Goal: Task Accomplishment & Management: Manage account settings

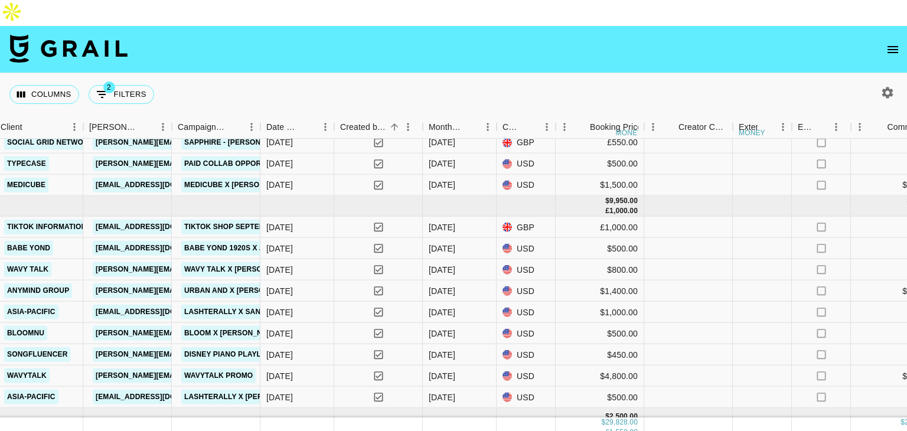
scroll to position [423, 546]
click at [208, 241] on link "Babe Yond 1920s X Annalyse" at bounding box center [241, 248] width 120 height 15
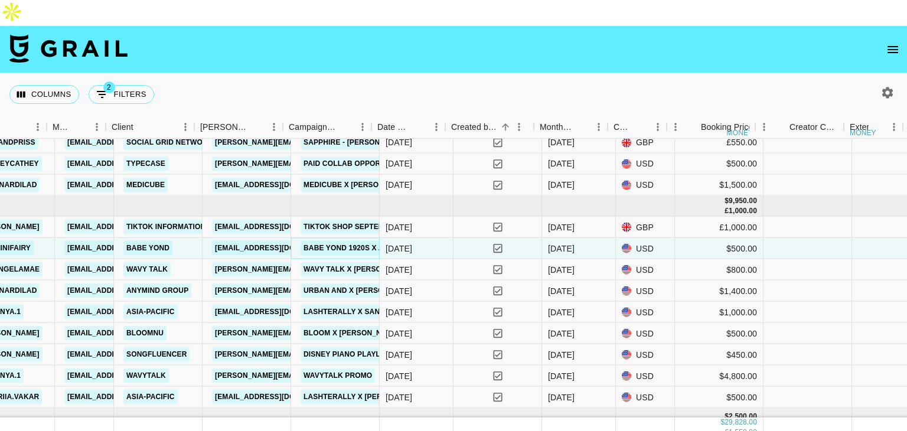
scroll to position [423, 413]
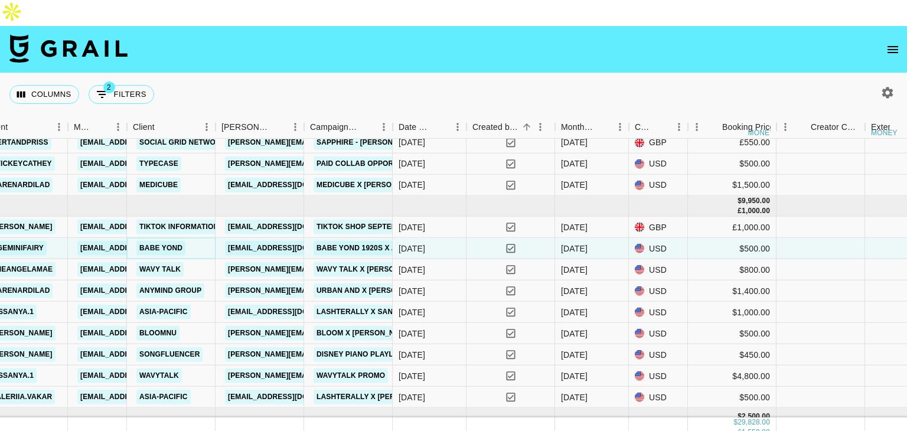
click at [165, 241] on link "Babe Yond" at bounding box center [160, 248] width 49 height 15
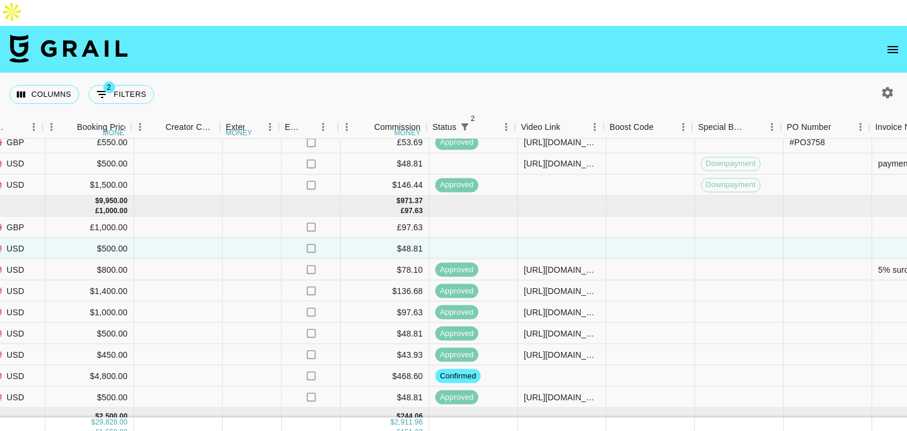
scroll to position [423, 1060]
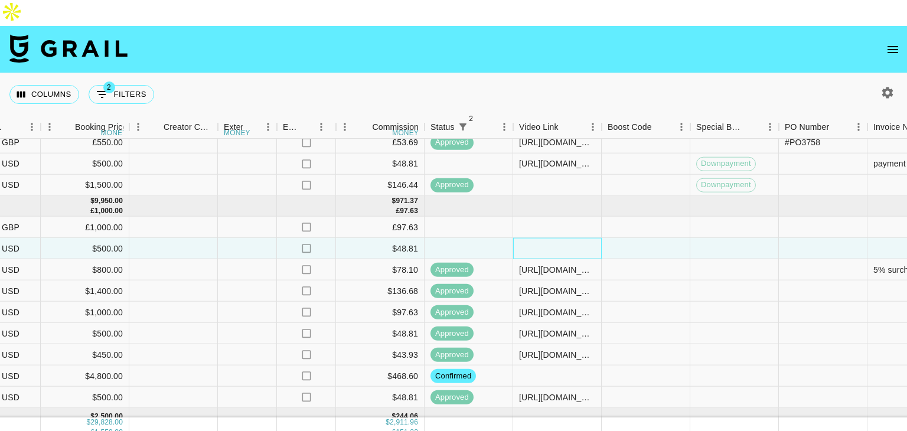
click at [536, 238] on div at bounding box center [557, 248] width 89 height 21
type input "https://www.tiktok.com/@ageminifairy/video/7542225554485923086?_r=1&_t=ZT-8z9UX…"
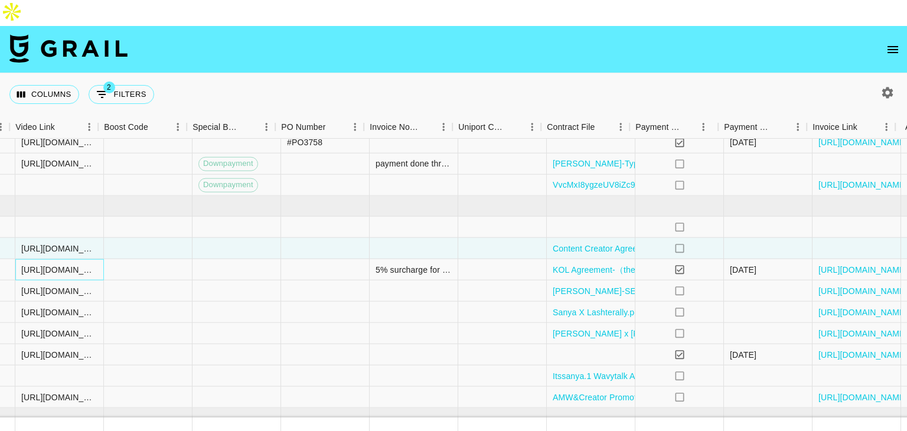
scroll to position [423, 1608]
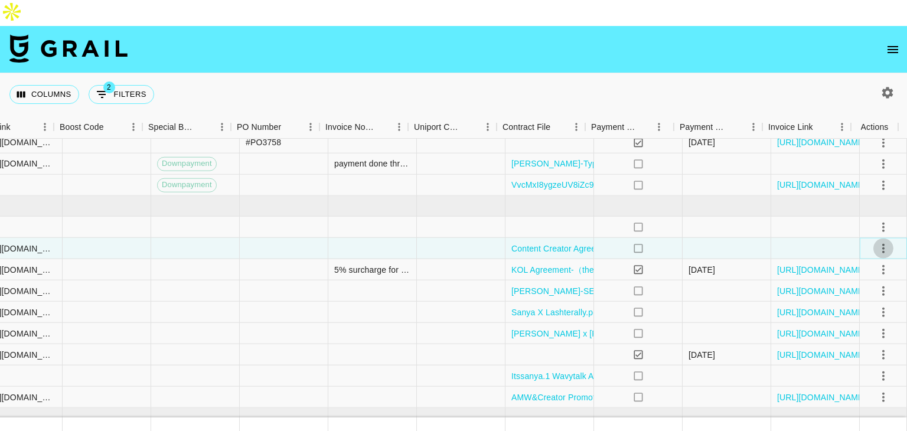
click at [882, 244] on icon "select merge strategy" at bounding box center [883, 248] width 2 height 9
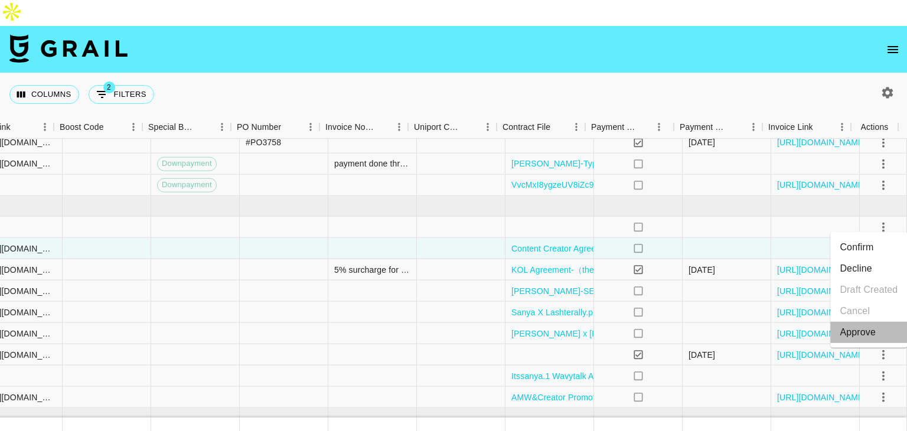
click at [857, 331] on div "Approve" at bounding box center [858, 332] width 36 height 14
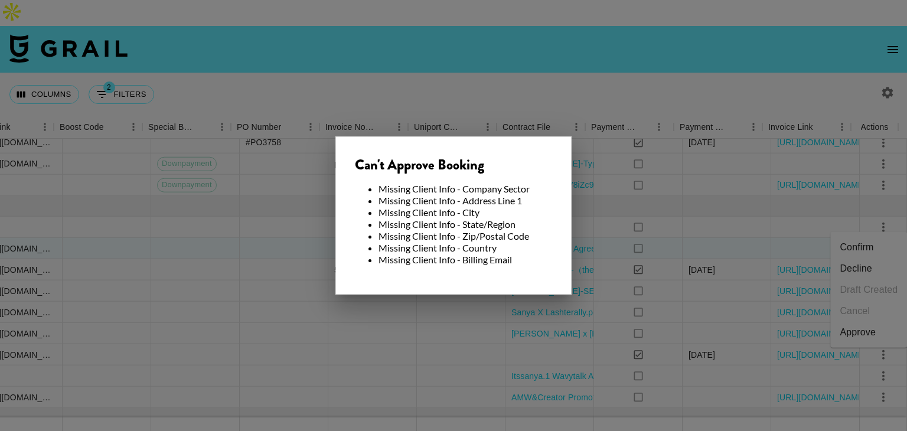
click at [608, 246] on div at bounding box center [453, 215] width 907 height 431
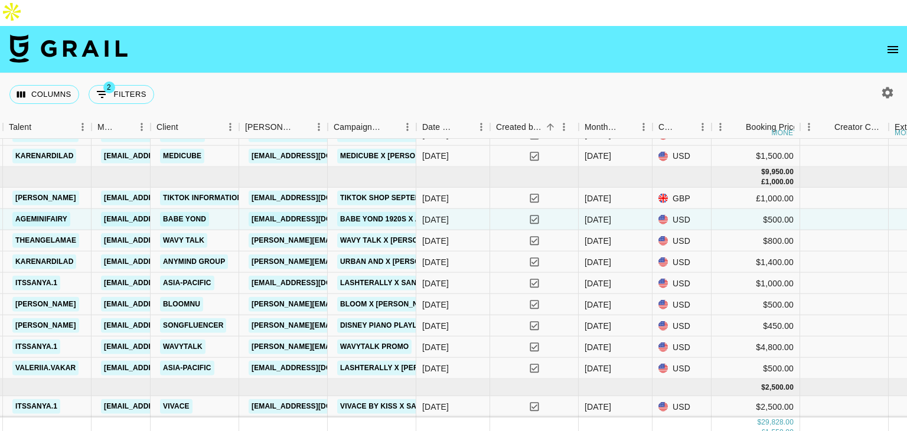
scroll to position [461, 390]
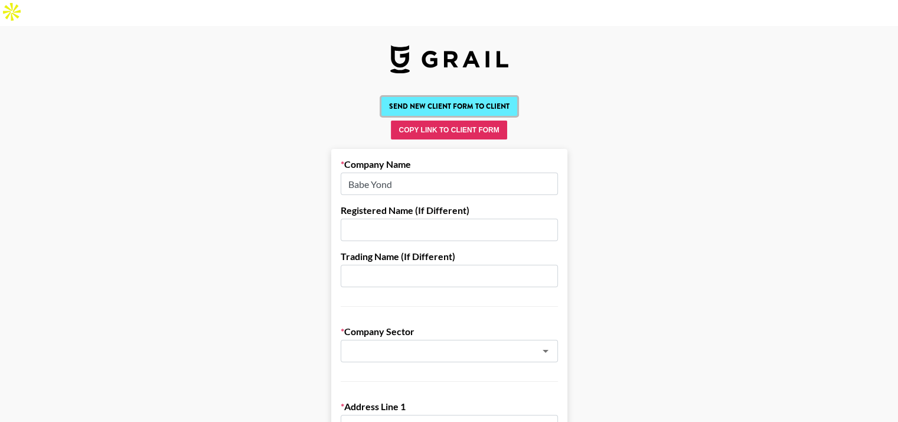
click at [442, 97] on button "Send New Client Form to Client" at bounding box center [449, 106] width 136 height 19
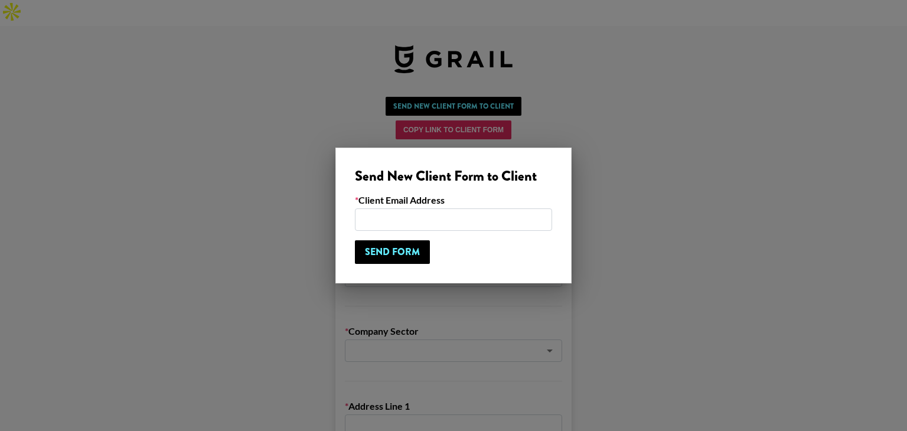
click at [396, 210] on input "email" at bounding box center [453, 219] width 197 height 22
paste input "info@babeyond.com"
type input "info@babeyond.com"
click at [394, 252] on input "Send Form" at bounding box center [392, 252] width 75 height 24
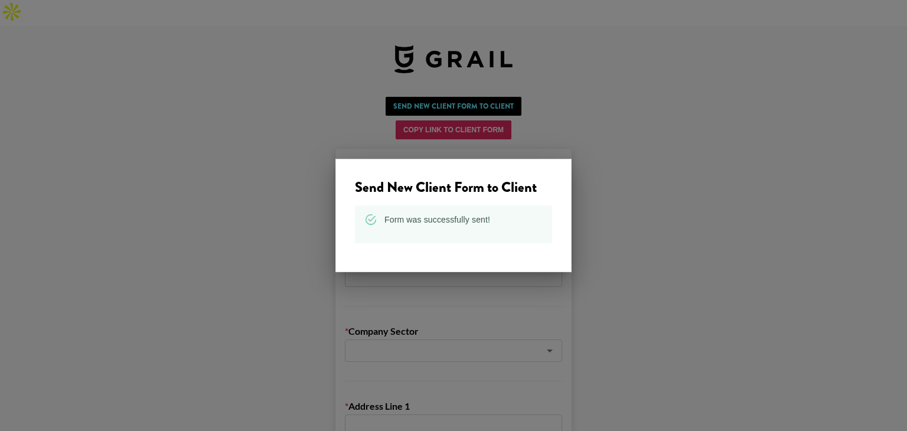
click at [637, 155] on div at bounding box center [453, 215] width 907 height 431
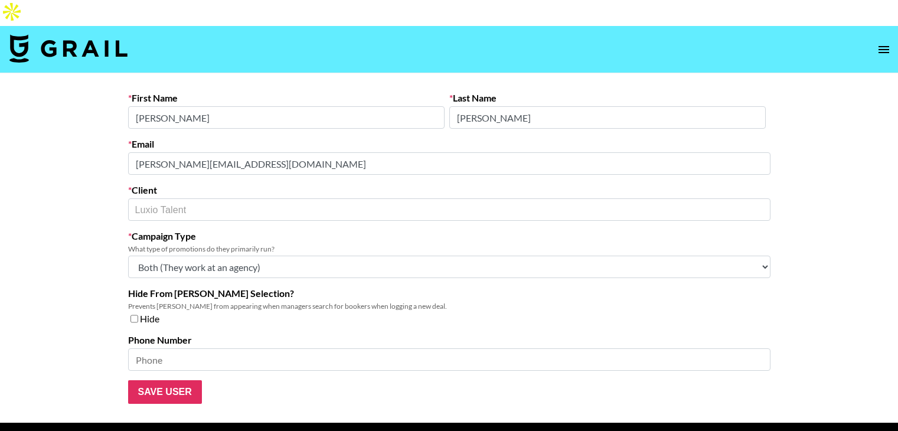
select select "Multi"
select select "Brand"
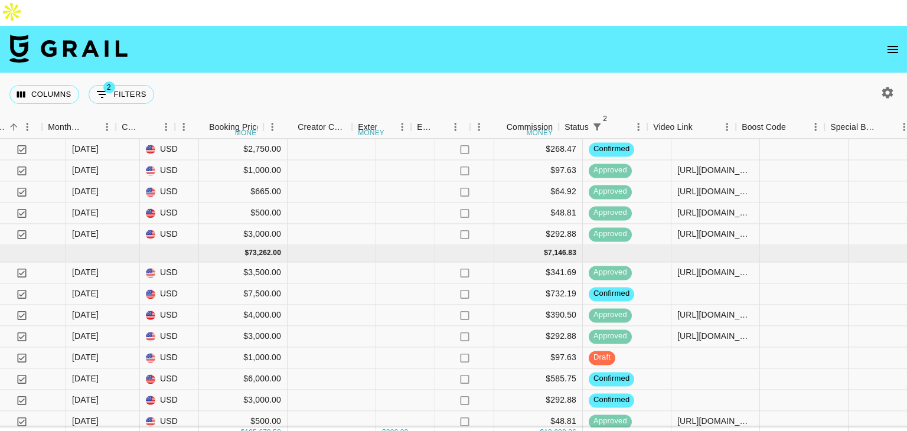
scroll to position [1347, 980]
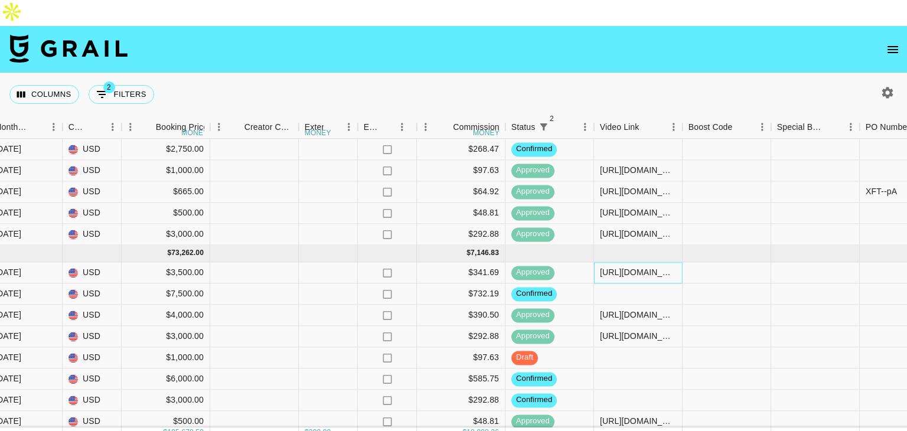
click at [621, 267] on div "https://www.tiktok.com/@cooper__jay/video/7537456802036780318?_r=1&_t=ZP-8yngCL…" at bounding box center [638, 273] width 76 height 12
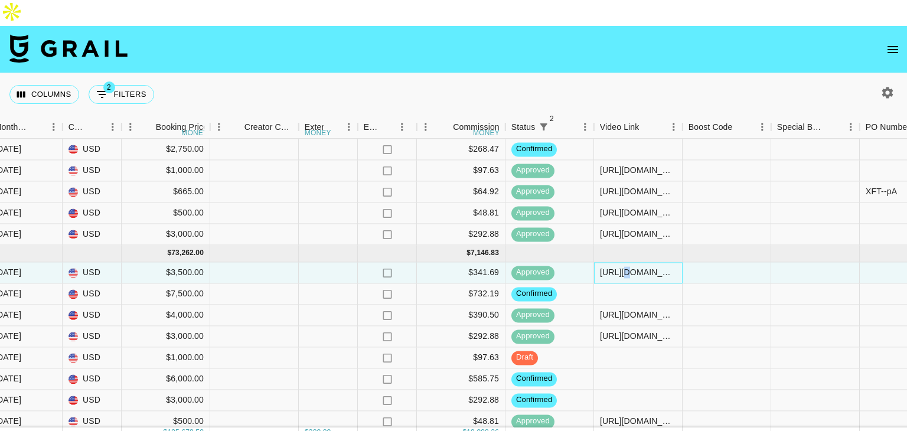
click at [621, 267] on div "https://www.tiktok.com/@cooper__jay/video/7537456802036780318?_r=1&_t=ZP-8yngCL…" at bounding box center [638, 273] width 76 height 12
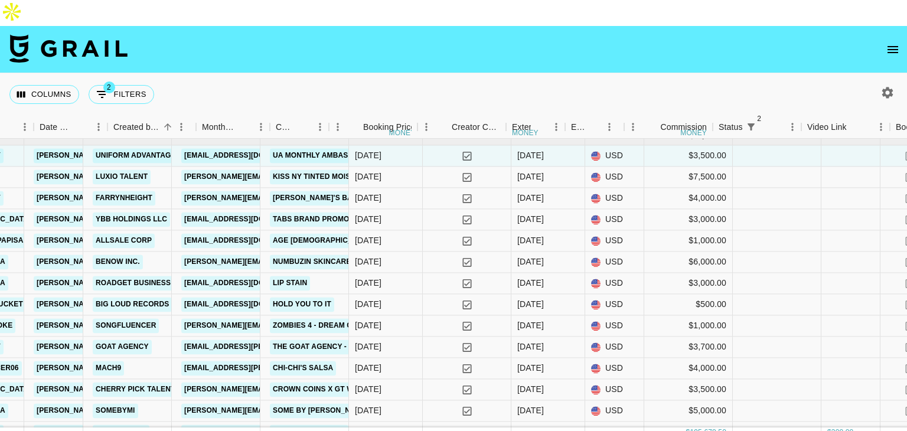
scroll to position [1464, 786]
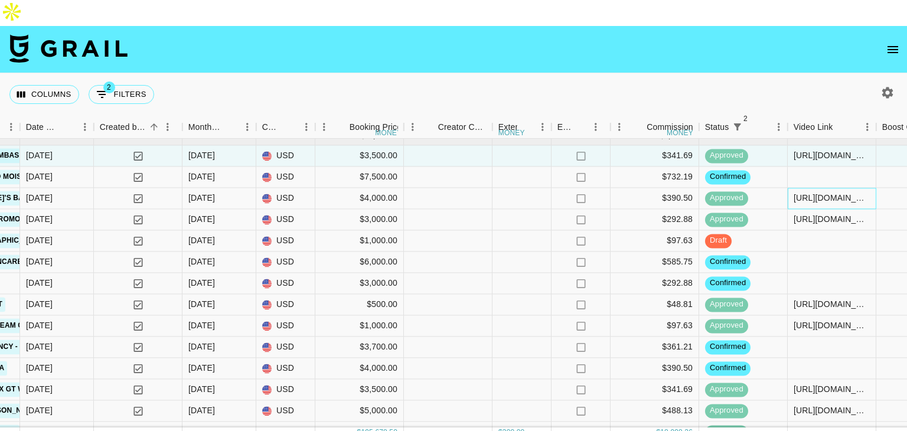
click at [812, 192] on div "https://www.tiktok.com/@cooper__jay/video/7540000900555787551?is_from_webapp=1&…" at bounding box center [832, 198] width 76 height 12
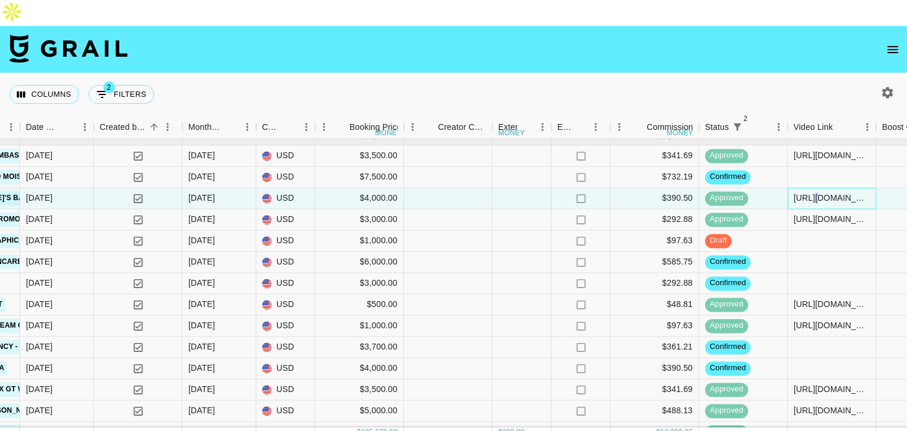
click at [812, 192] on div "https://www.tiktok.com/@cooper__jay/video/7540000900555787551?is_from_webapp=1&…" at bounding box center [832, 198] width 76 height 12
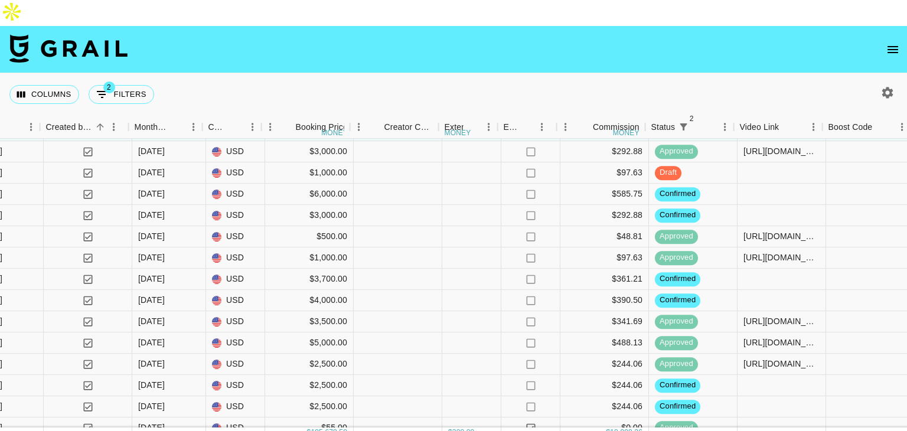
scroll to position [1532, 840]
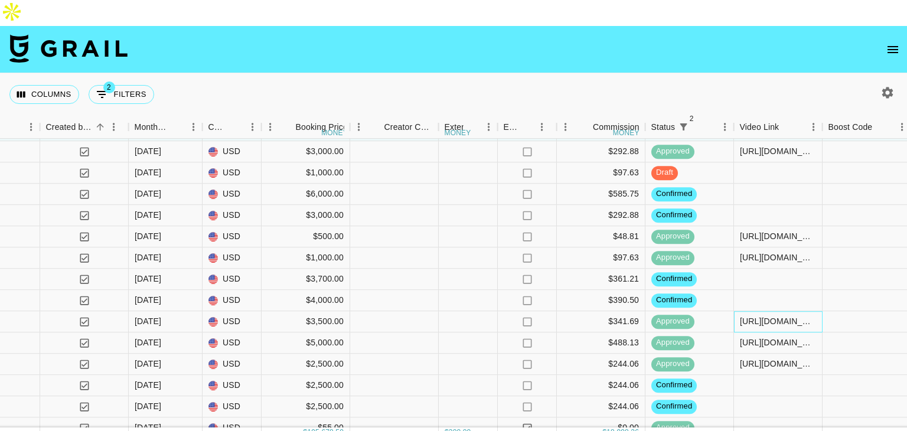
click at [771, 316] on div "https://www.instagram.com/p/DNQnJWHt3-F/" at bounding box center [778, 322] width 76 height 12
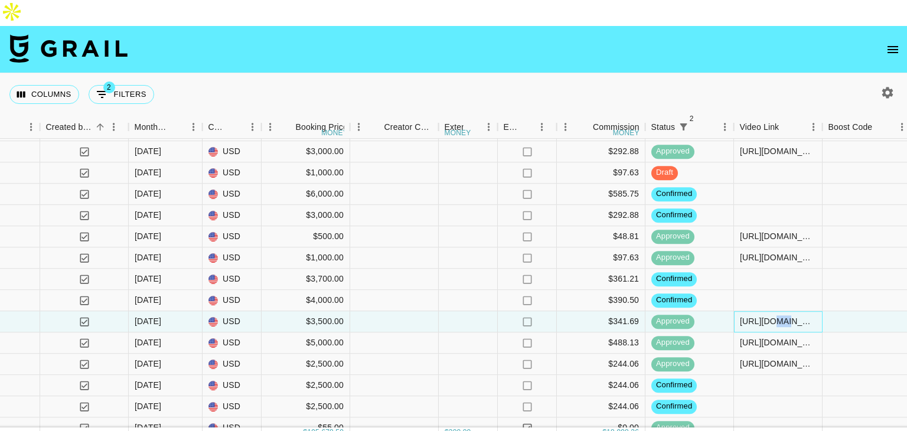
click at [771, 316] on div "https://www.instagram.com/p/DNQnJWHt3-F/" at bounding box center [778, 322] width 76 height 12
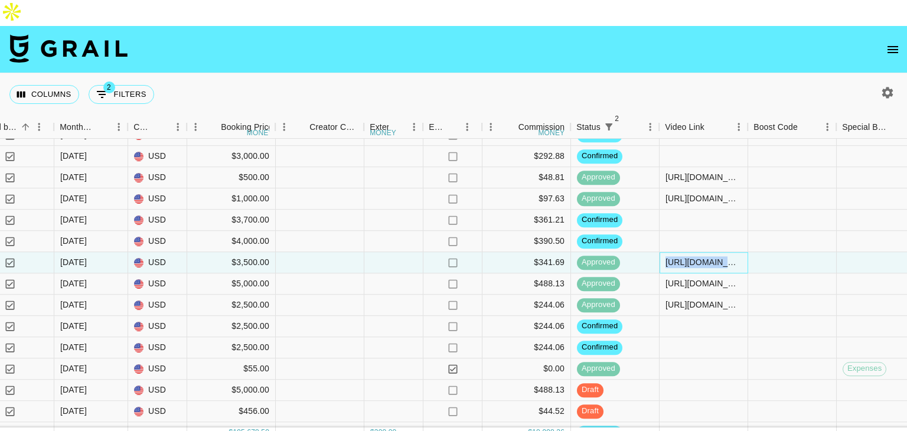
scroll to position [1591, 914]
click at [678, 299] on div "https://www.instagram.com/reel/DLBIA2eOLfQ/?utm_source=ig_web_copy_link&igsh=MW…" at bounding box center [703, 305] width 76 height 12
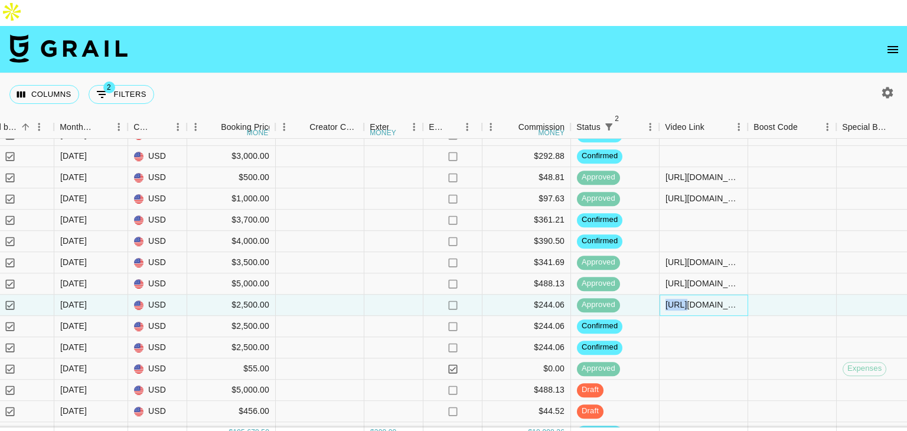
click at [678, 299] on div "https://www.instagram.com/reel/DLBIA2eOLfQ/?utm_source=ig_web_copy_link&igsh=MW…" at bounding box center [703, 305] width 76 height 12
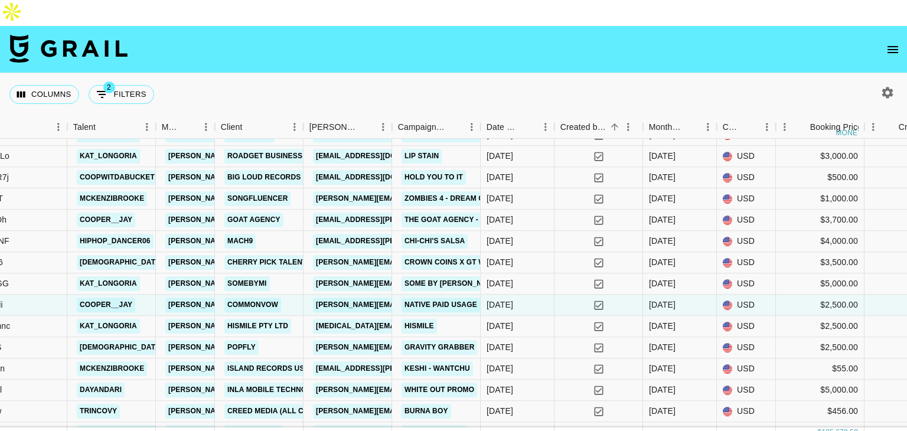
scroll to position [1591, 325]
click at [446, 316] on div "Hismile" at bounding box center [437, 326] width 89 height 21
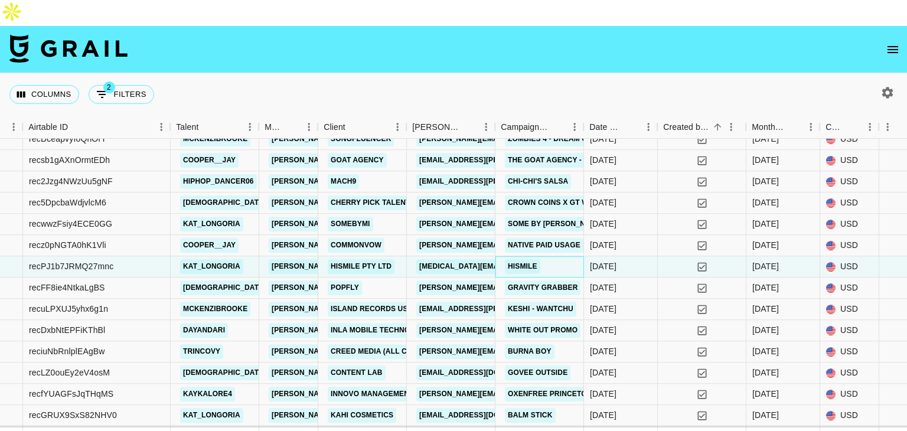
scroll to position [1651, 222]
click at [884, 86] on icon "button" at bounding box center [887, 93] width 14 height 14
select select "May '25"
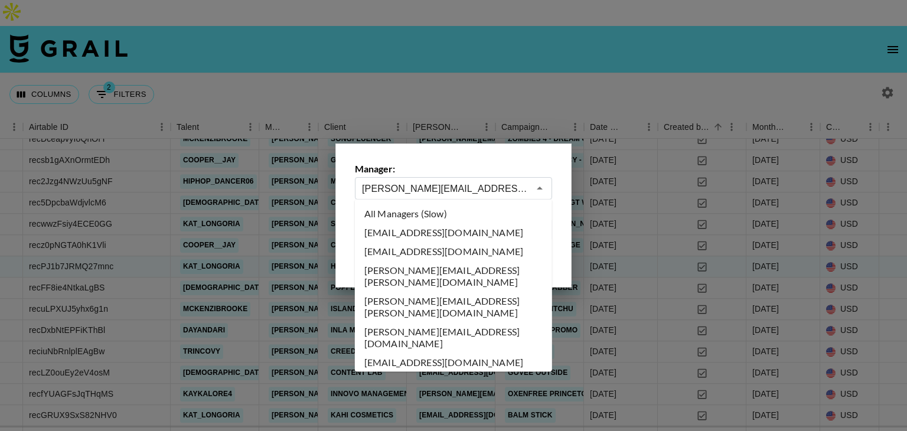
click at [502, 191] on input "laura_clark@grail-talent.com" at bounding box center [445, 189] width 167 height 14
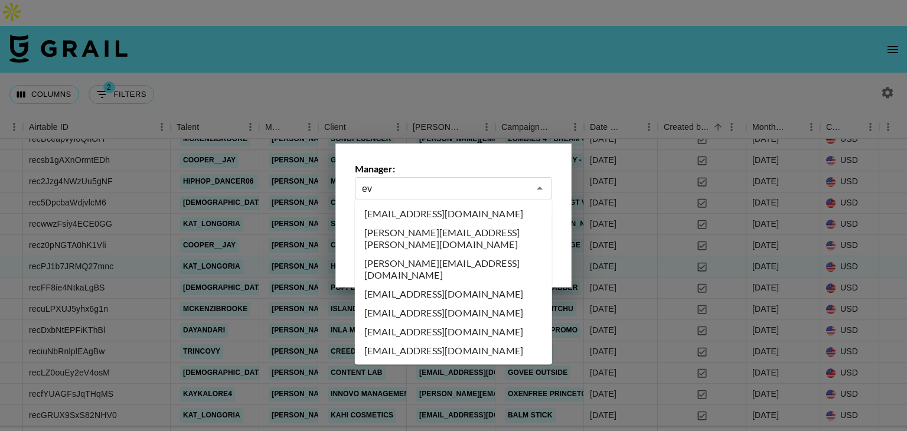
scroll to position [0, 0]
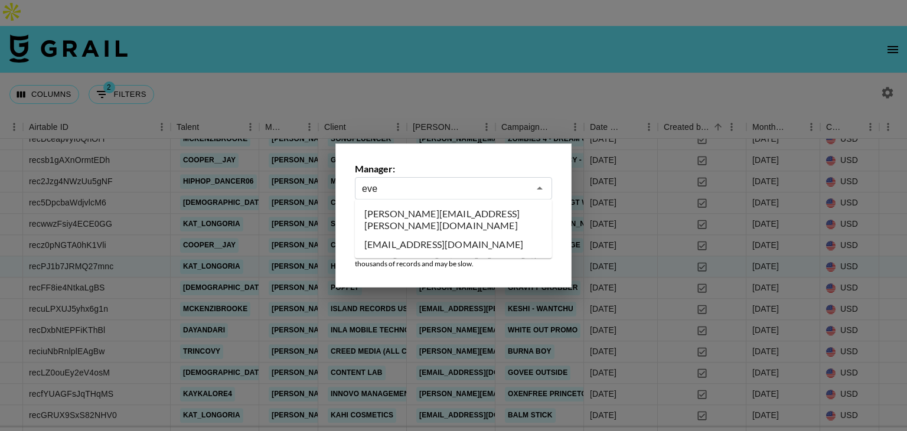
click at [475, 221] on li "evelyn.cardoso@grail-talent.com" at bounding box center [453, 219] width 197 height 31
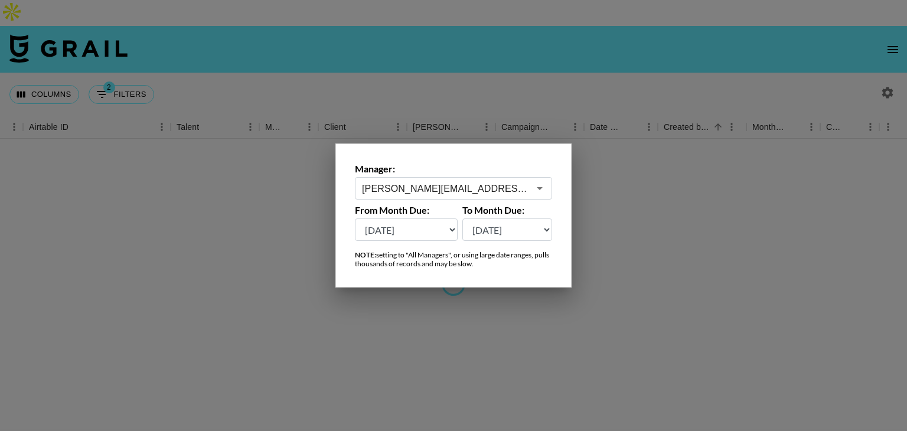
scroll to position [0, 222]
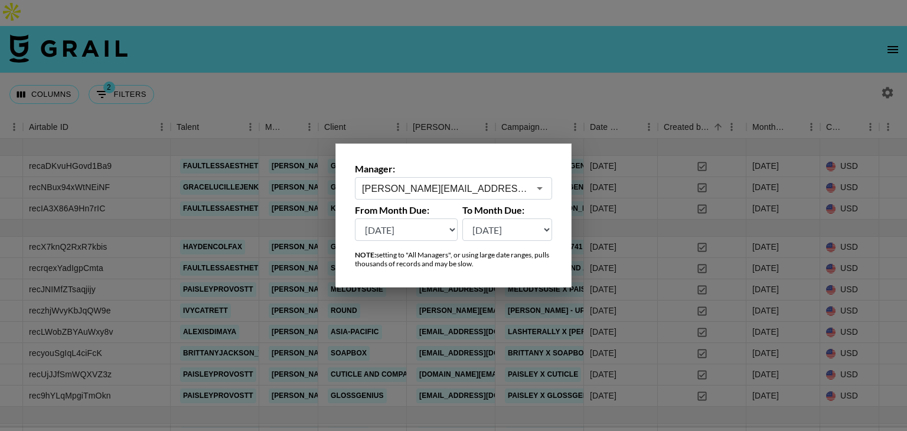
type input "evelyn.cardoso@grail-talent.com"
click at [476, 78] on div at bounding box center [453, 215] width 907 height 431
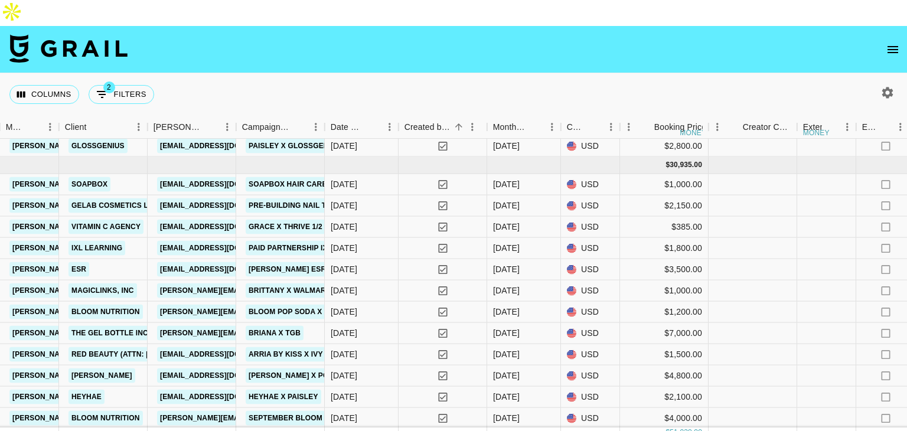
scroll to position [249, 481]
click at [203, 263] on link "esrinfluencer@gmail.com" at bounding box center [223, 270] width 132 height 15
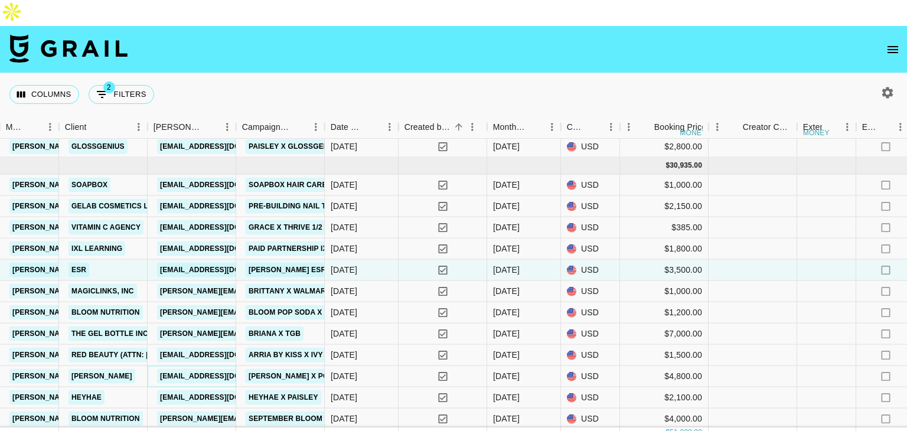
click at [199, 369] on link "[EMAIL_ADDRESS][DOMAIN_NAME]" at bounding box center [223, 376] width 132 height 15
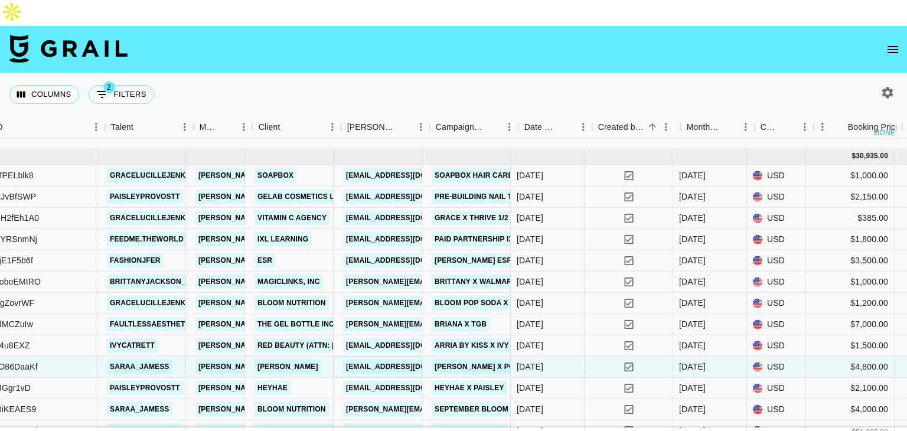
scroll to position [320, 288]
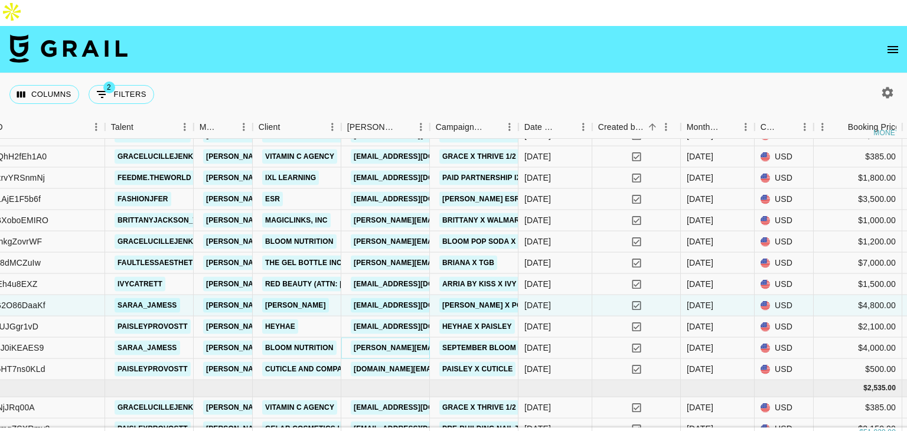
click at [373, 341] on link "fiorella@bloomnu.com" at bounding box center [447, 348] width 192 height 15
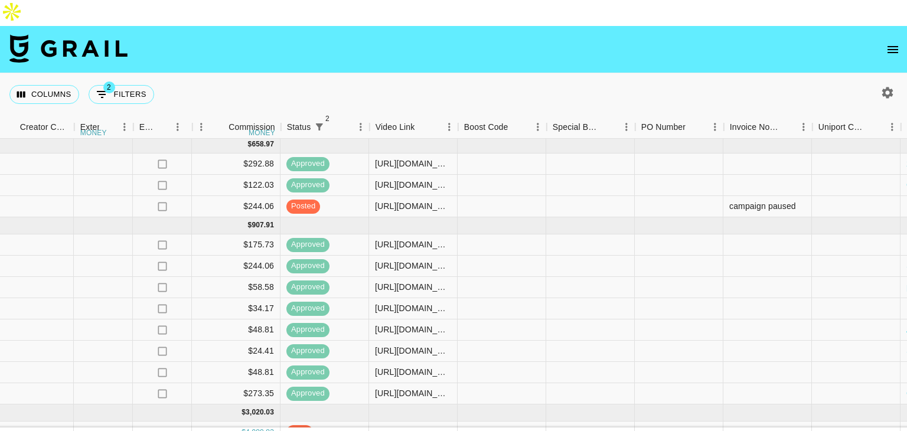
scroll to position [2, 1206]
click at [418, 158] on div "https://www.instagram.com/reel/DK2CIufgfLe/?igsh=eWhhZXpwamNtam5r" at bounding box center [412, 164] width 76 height 12
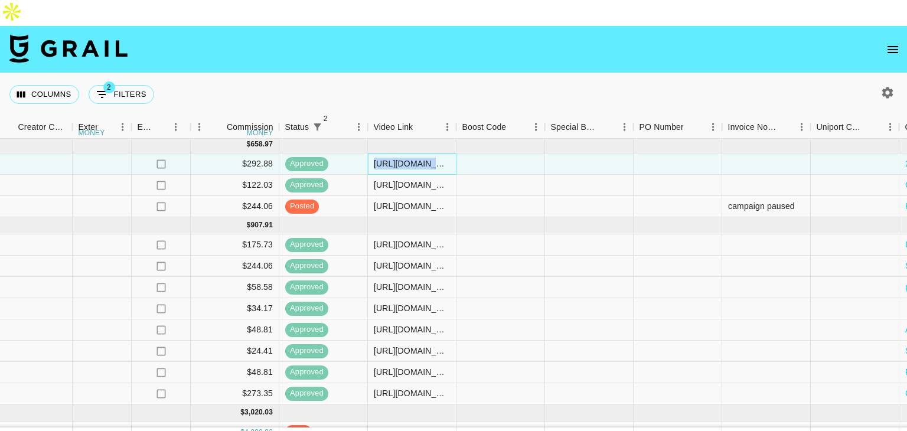
click at [418, 158] on div "https://www.instagram.com/reel/DK2CIufgfLe/?igsh=eWhhZXpwamNtam5r" at bounding box center [412, 164] width 76 height 12
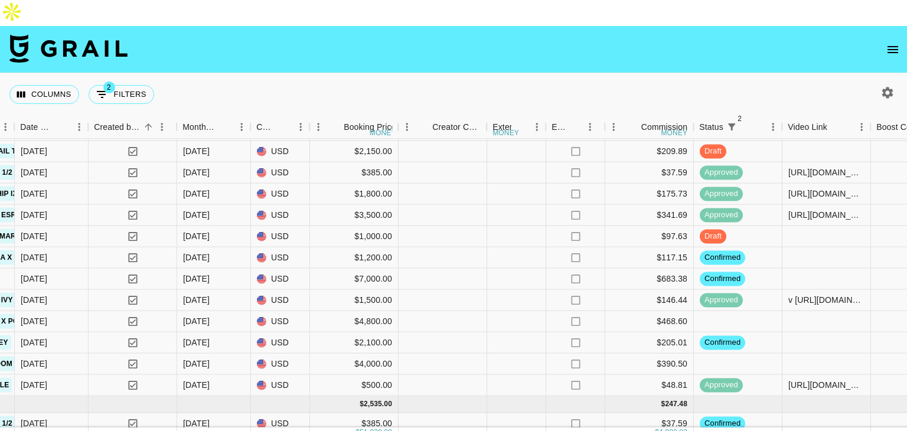
scroll to position [304, 791]
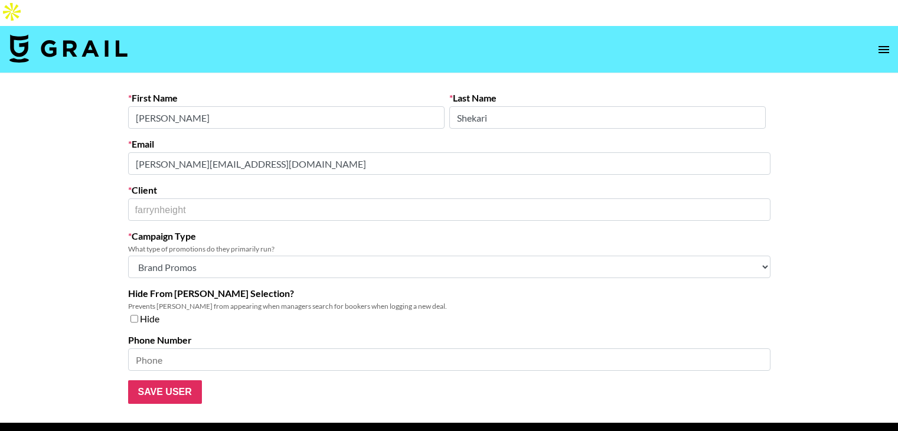
select select "Brand"
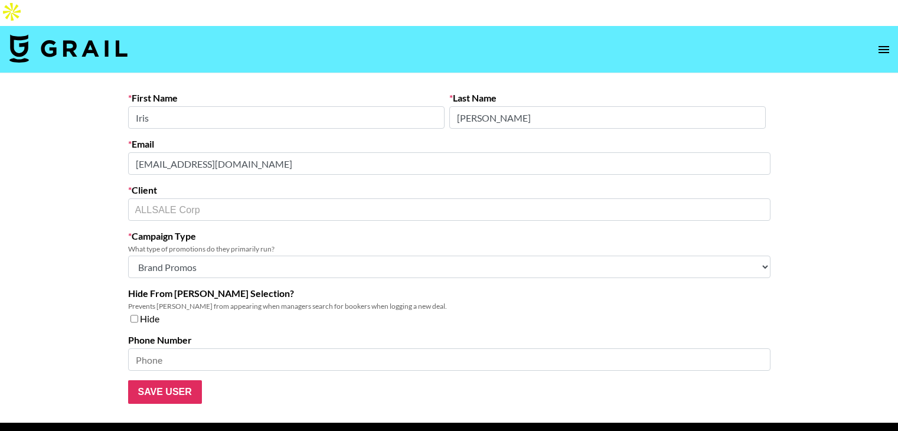
select select "Brand"
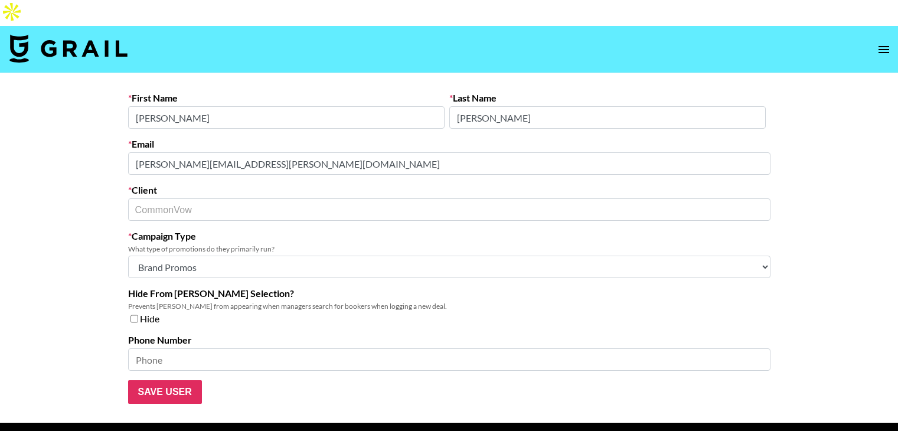
select select "Brand"
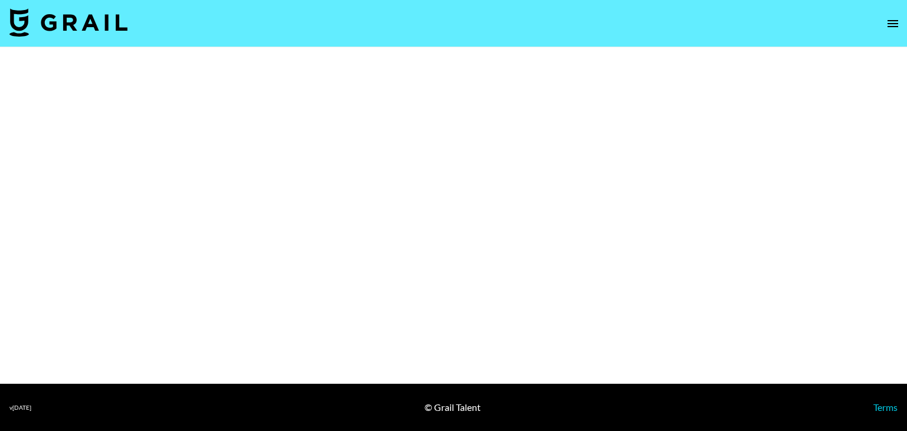
select select "Brand"
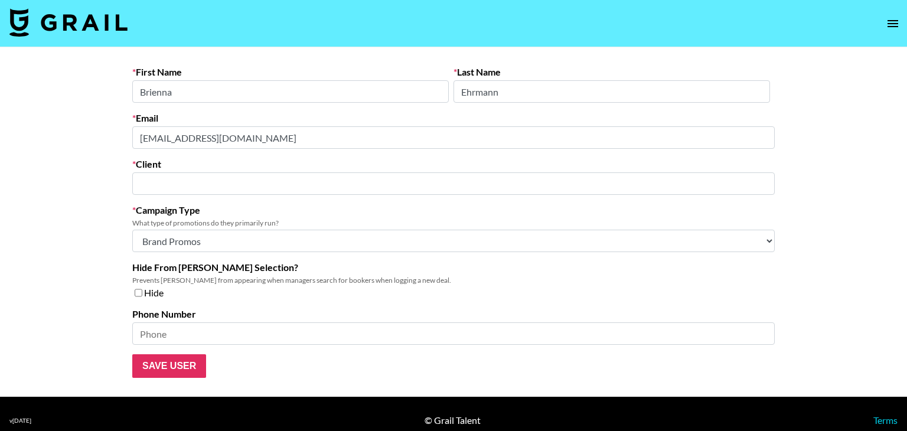
type input "[PERSON_NAME]"
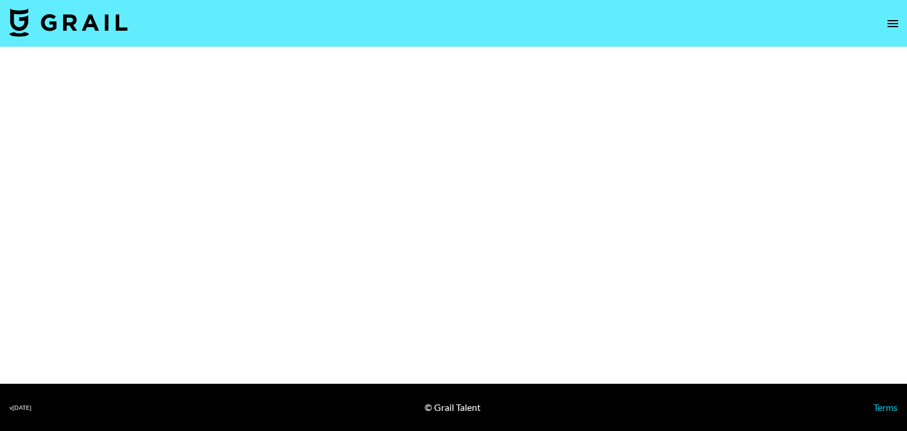
select select "Brand"
